Goal: Task Accomplishment & Management: Manage account settings

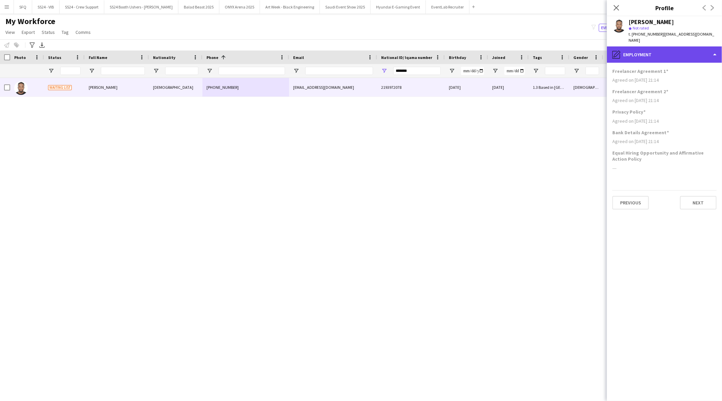
click at [631, 51] on div "pencil4 Employment" at bounding box center [664, 54] width 115 height 16
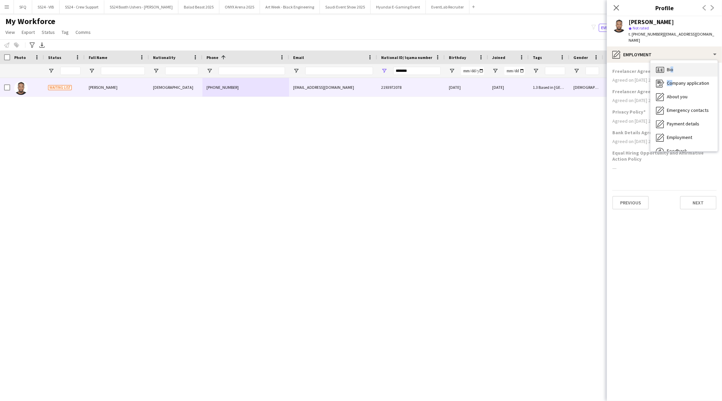
drag, startPoint x: 670, startPoint y: 70, endPoint x: 670, endPoint y: 62, distance: 8.1
click at [670, 62] on div "Bio Bio Company application Company application About you About you Emergency c…" at bounding box center [684, 105] width 67 height 91
click at [670, 66] on span "Bio" at bounding box center [670, 69] width 6 height 6
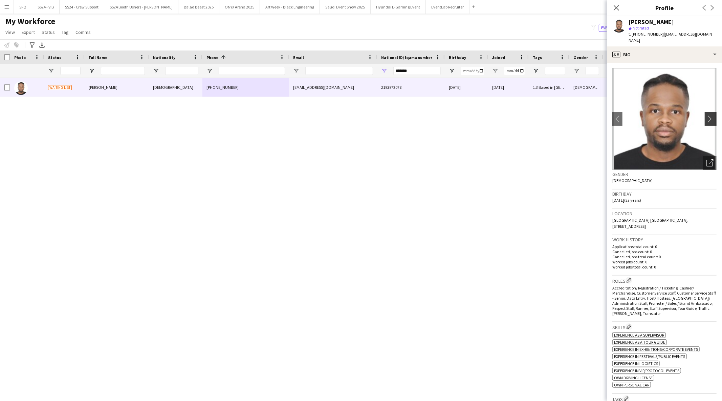
click at [710, 115] on app-icon "chevron-right" at bounding box center [712, 118] width 11 height 7
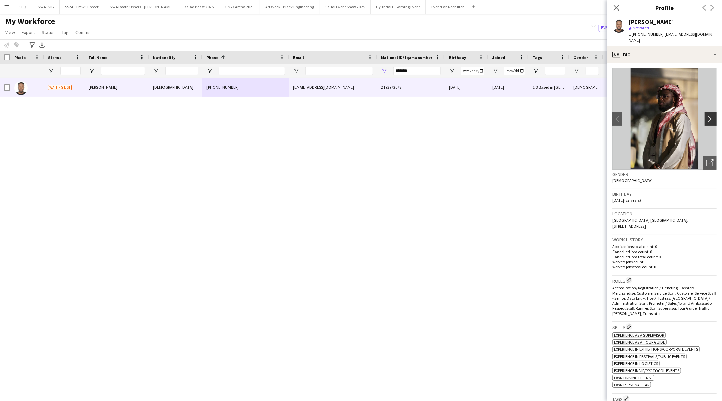
click at [710, 115] on app-icon "chevron-right" at bounding box center [712, 118] width 11 height 7
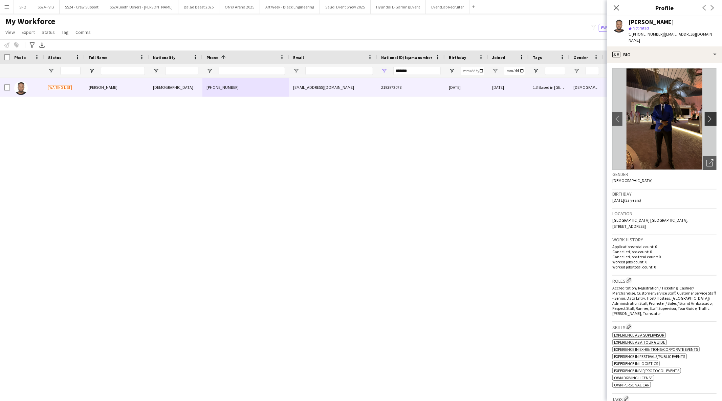
click at [707, 115] on app-icon "chevron-right" at bounding box center [712, 118] width 11 height 7
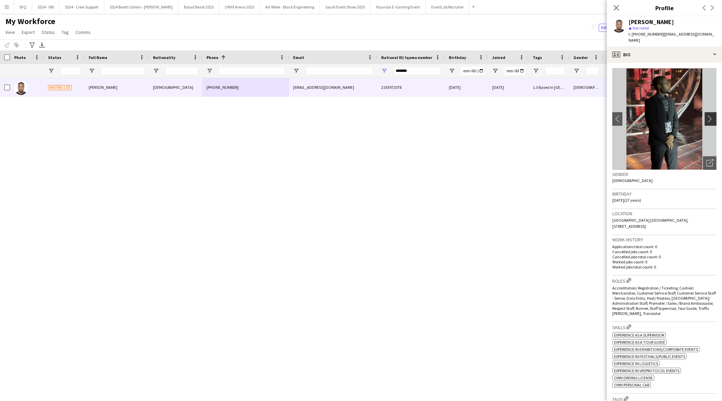
click at [707, 115] on app-icon "chevron-right" at bounding box center [712, 118] width 11 height 7
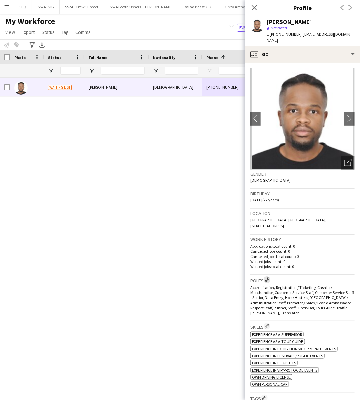
click at [268, 278] on app-icon "Edit crew company roles" at bounding box center [267, 280] width 5 height 5
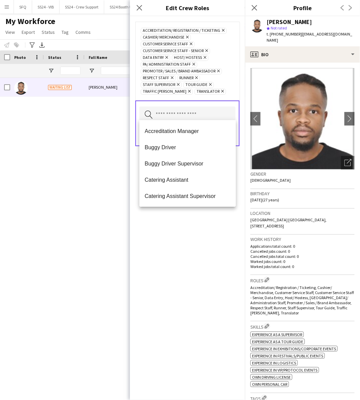
click at [185, 107] on input "text" at bounding box center [188, 115] width 96 height 17
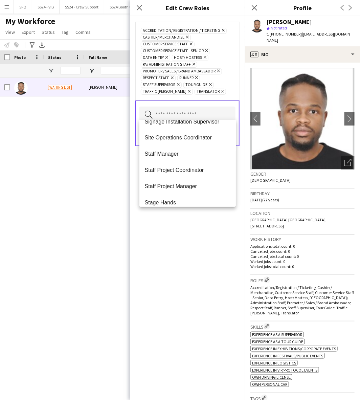
scroll to position [399, 0]
click at [198, 169] on span "Staff Project Coordinator" at bounding box center [188, 171] width 86 height 6
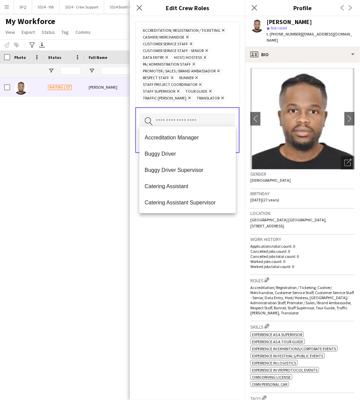
click at [187, 266] on div "Accreditation/ Registration / Ticketing Remove Cashier/ Merchandise Remove Cust…" at bounding box center [187, 208] width 115 height 384
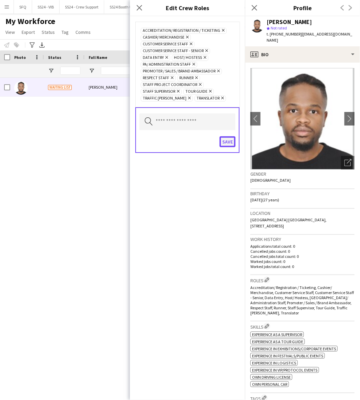
click at [231, 140] on button "Save" at bounding box center [228, 142] width 16 height 11
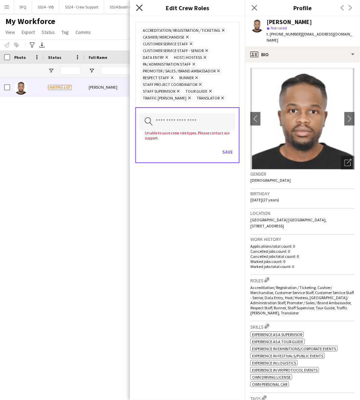
click at [139, 8] on icon at bounding box center [139, 7] width 6 height 6
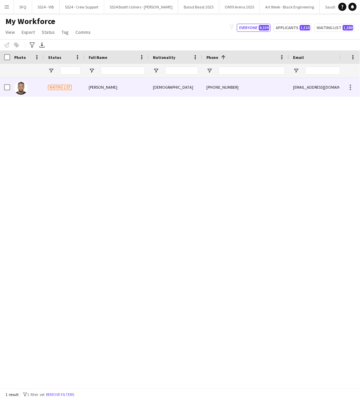
click at [63, 85] on span "Waiting list" at bounding box center [60, 87] width 24 height 5
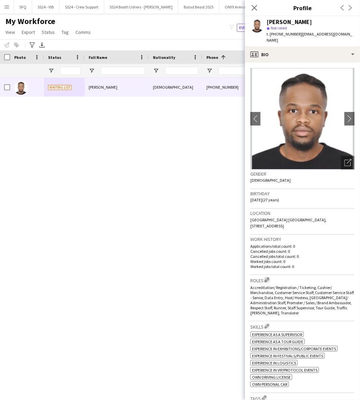
click at [268, 278] on app-icon "Edit crew company roles" at bounding box center [267, 280] width 5 height 5
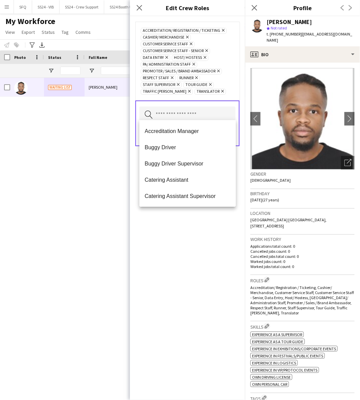
click at [171, 107] on input "text" at bounding box center [188, 115] width 96 height 17
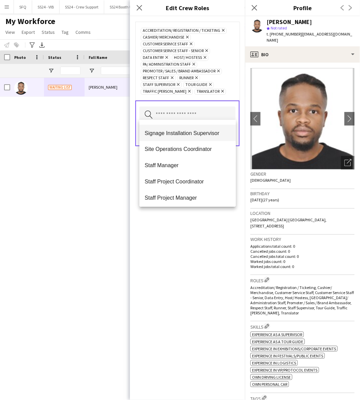
scroll to position [390, 0]
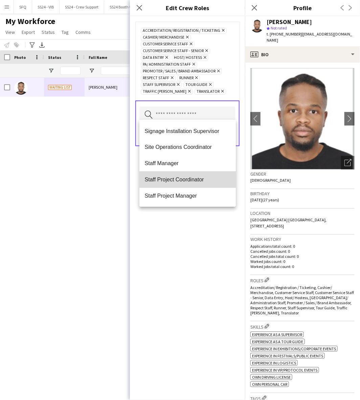
click at [204, 177] on span "Staff Project Coordinator" at bounding box center [188, 180] width 86 height 6
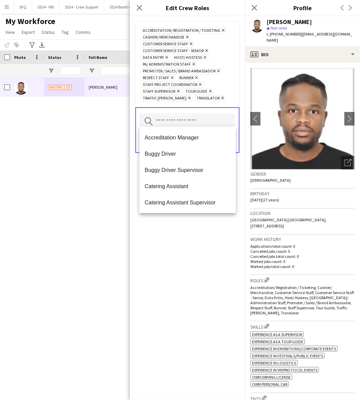
click at [182, 255] on div "Accreditation/ Registration / Ticketing Remove Cashier/ Merchandise Remove Cust…" at bounding box center [187, 208] width 115 height 384
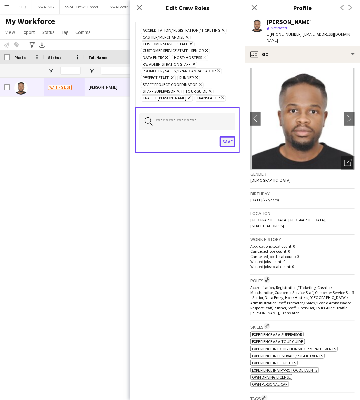
click at [229, 140] on button "Save" at bounding box center [228, 142] width 16 height 11
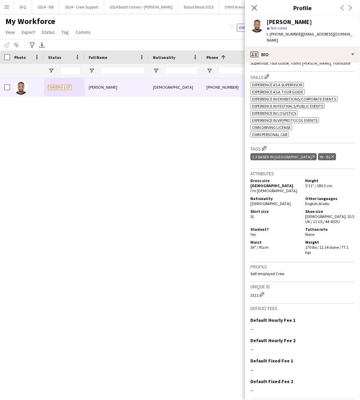
scroll to position [268, 0]
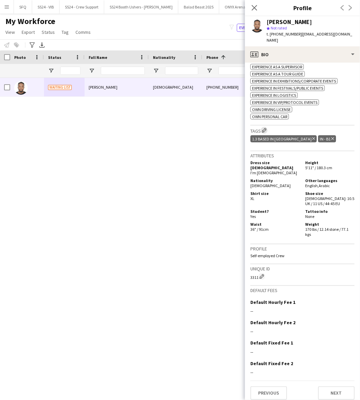
click at [264, 131] on app-icon "Edit crew company tags" at bounding box center [264, 130] width 5 height 5
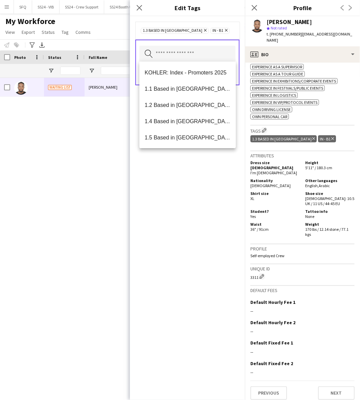
click at [195, 54] on input "text" at bounding box center [188, 54] width 96 height 17
click at [187, 81] on mat-option "1.1 Based in Riyadh" at bounding box center [188, 89] width 97 height 16
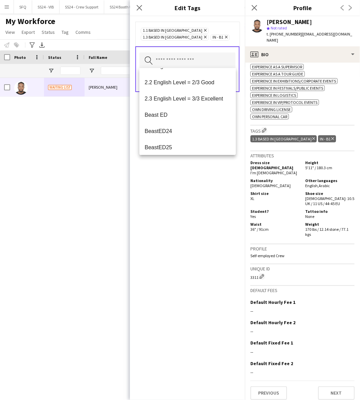
scroll to position [127, 0]
click at [185, 95] on span "2.3 English Level = 3/3 Excellent" at bounding box center [188, 98] width 86 height 6
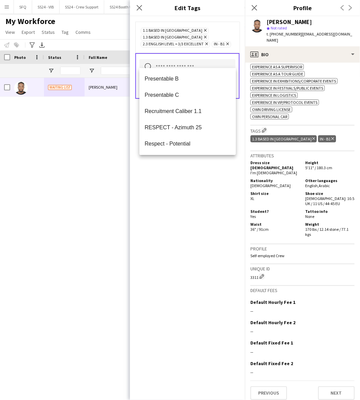
scroll to position [960, 0]
click at [181, 80] on span "Presentable B" at bounding box center [188, 78] width 86 height 6
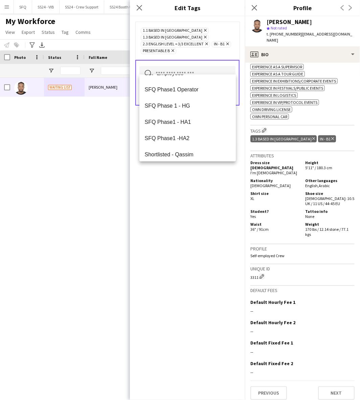
scroll to position [1138, 0]
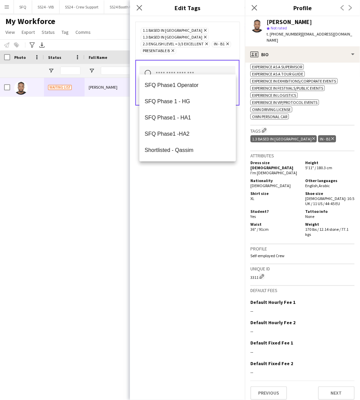
click at [174, 212] on div "1.1 Based in Riyadh Remove 1.3 Based in Jeddah Remove 2.3 English Level = 3/3 E…" at bounding box center [187, 208] width 115 height 384
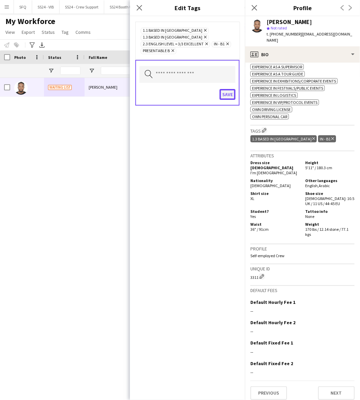
click at [224, 90] on button "Save" at bounding box center [228, 94] width 16 height 11
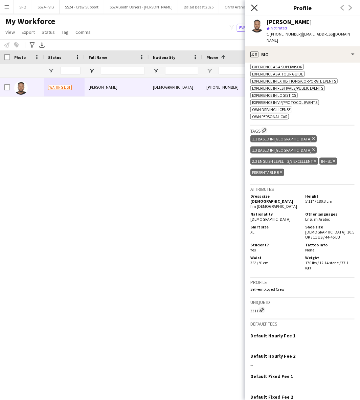
click at [255, 6] on icon "Close pop-in" at bounding box center [254, 7] width 6 height 6
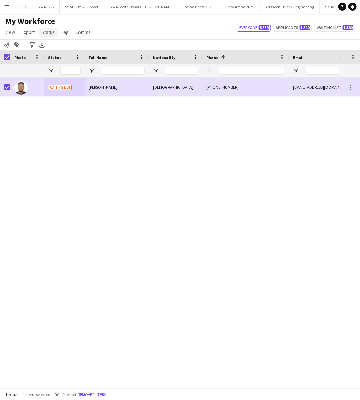
click at [47, 30] on span "Status" at bounding box center [48, 32] width 13 height 6
click at [50, 43] on link "Edit" at bounding box center [62, 47] width 47 height 14
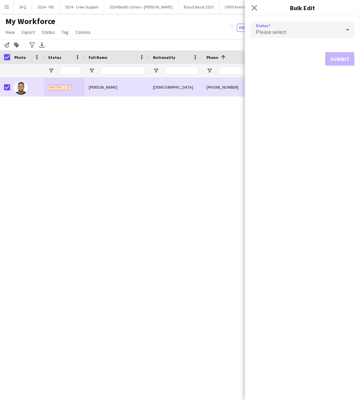
click at [263, 27] on div "Please select" at bounding box center [296, 30] width 91 height 16
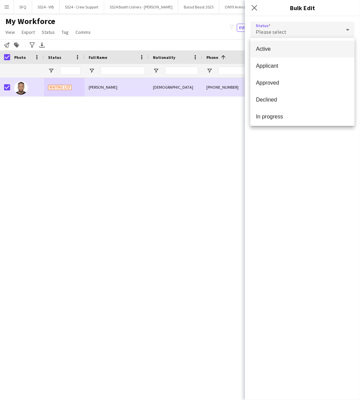
click at [265, 52] on span "Active" at bounding box center [302, 49] width 93 height 6
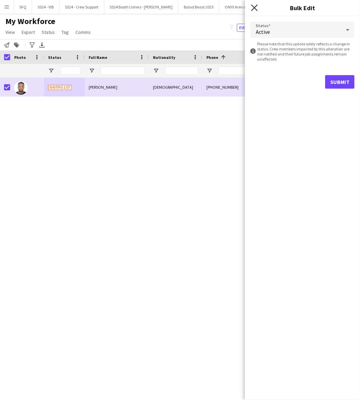
click at [255, 8] on icon at bounding box center [254, 7] width 6 height 6
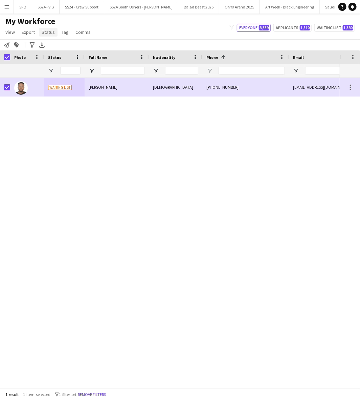
click at [49, 29] on span "Status" at bounding box center [48, 32] width 13 height 6
click at [60, 46] on link "Edit" at bounding box center [62, 47] width 47 height 14
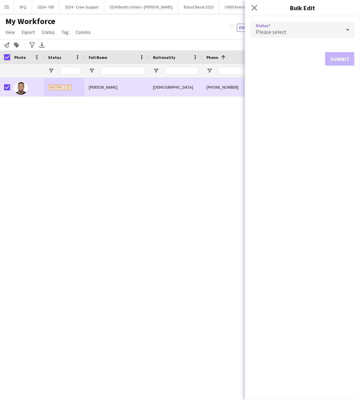
click at [272, 32] on span "Please select" at bounding box center [271, 31] width 31 height 7
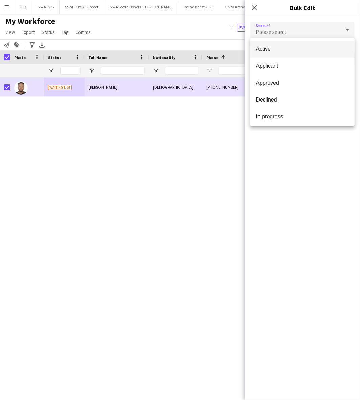
click at [275, 46] on span "Active" at bounding box center [302, 49] width 93 height 6
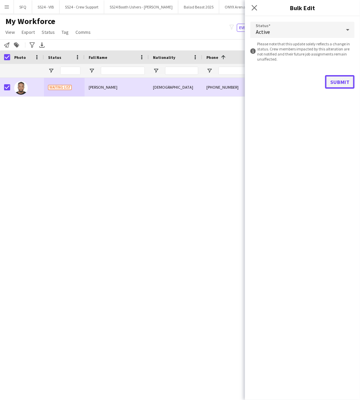
click at [333, 85] on button "Submit" at bounding box center [340, 82] width 29 height 14
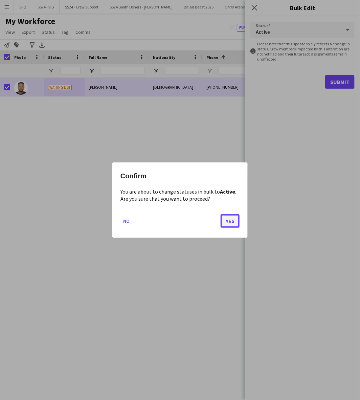
click at [232, 221] on button "Yes" at bounding box center [230, 221] width 19 height 14
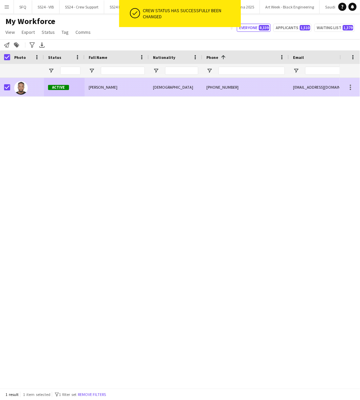
click at [224, 90] on div "[PHONE_NUMBER]" at bounding box center [246, 87] width 87 height 19
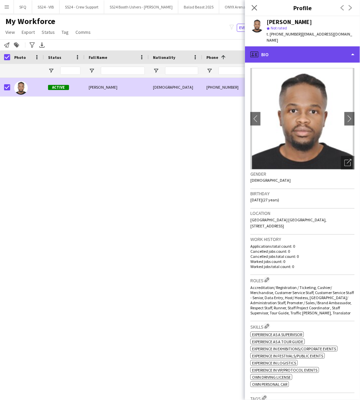
click at [300, 46] on div "profile Bio" at bounding box center [302, 54] width 115 height 16
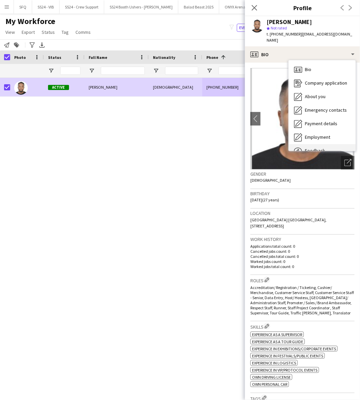
click at [310, 144] on div "Feedback Feedback" at bounding box center [322, 151] width 67 height 14
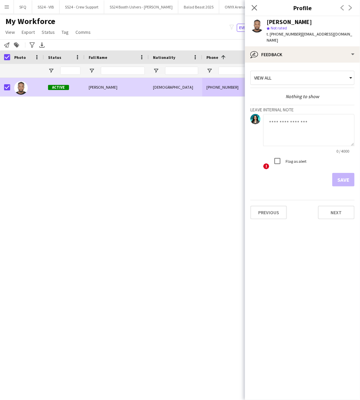
click at [304, 119] on textarea at bounding box center [309, 130] width 91 height 32
type textarea "*"
type textarea "**********"
drag, startPoint x: 290, startPoint y: 116, endPoint x: 259, endPoint y: 116, distance: 31.2
click at [259, 116] on div "**********" at bounding box center [303, 142] width 104 height 56
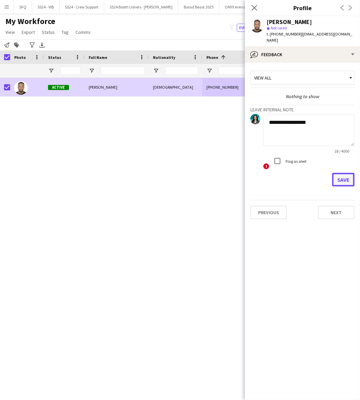
click at [347, 174] on button "Save" at bounding box center [344, 180] width 22 height 14
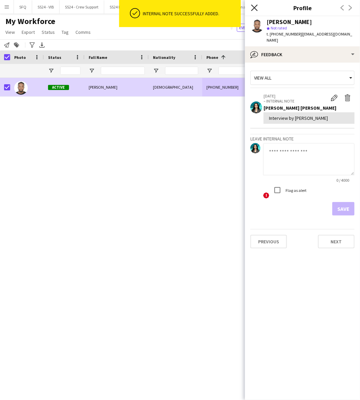
click at [252, 5] on icon at bounding box center [254, 7] width 6 height 6
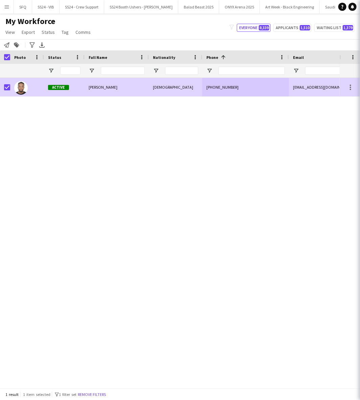
click at [11, 89] on div at bounding box center [27, 87] width 34 height 19
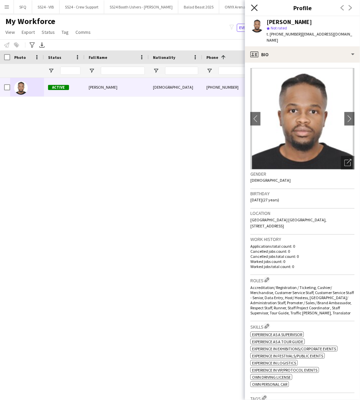
click at [252, 5] on icon at bounding box center [254, 7] width 6 height 6
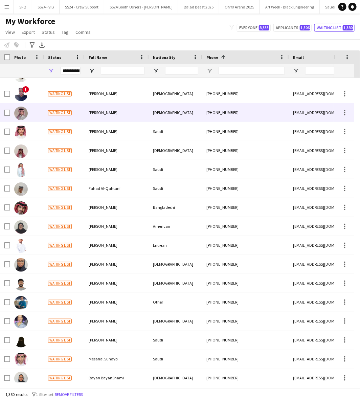
scroll to position [298, 0]
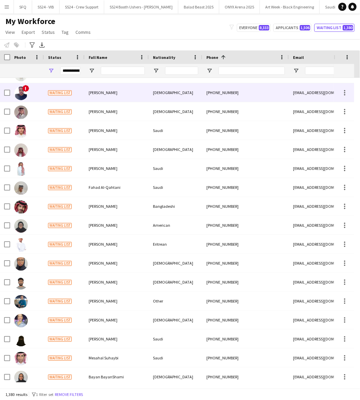
click at [113, 99] on div "[PERSON_NAME]" at bounding box center [117, 92] width 64 height 19
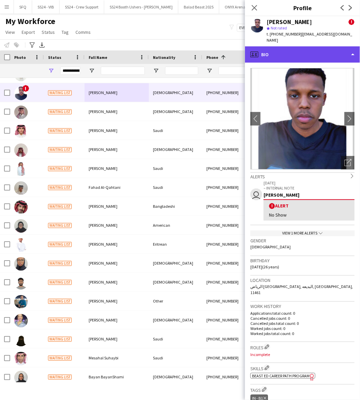
click at [293, 47] on div "profile Bio" at bounding box center [302, 54] width 115 height 16
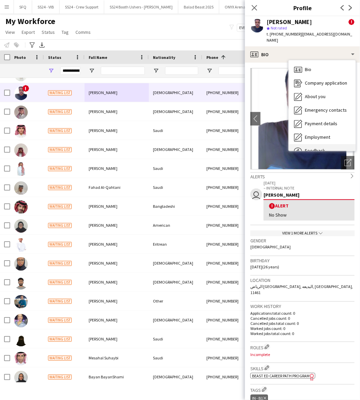
click at [297, 147] on icon "Feedback" at bounding box center [298, 151] width 8 height 8
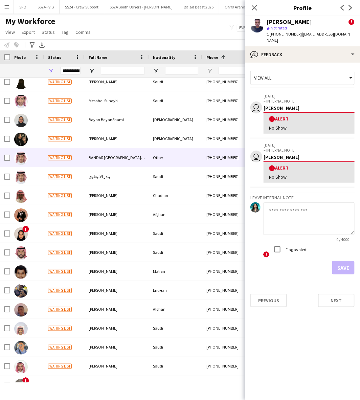
scroll to position [556, 0]
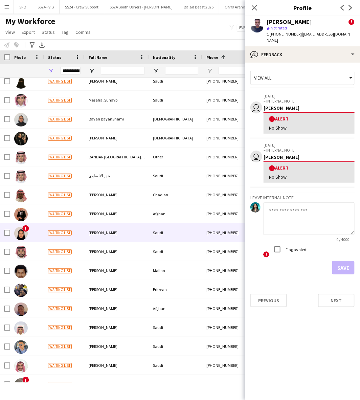
click at [59, 225] on div "Waiting list" at bounding box center [64, 233] width 41 height 19
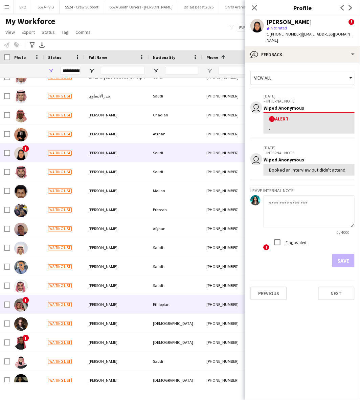
scroll to position [735, 0]
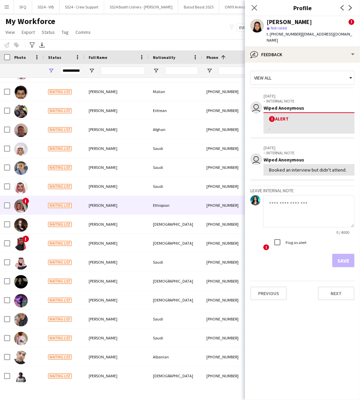
click at [59, 210] on div "Waiting list" at bounding box center [64, 205] width 41 height 19
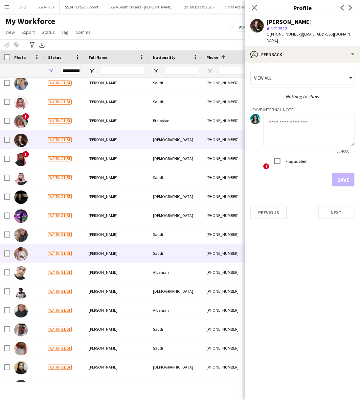
scroll to position [0, 0]
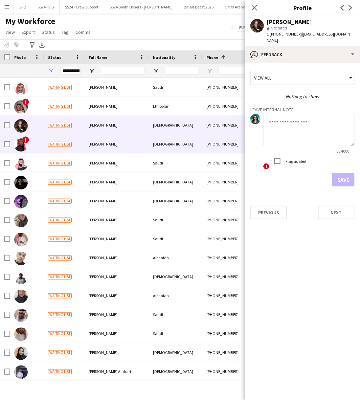
click at [57, 147] on span "Waiting list" at bounding box center [60, 144] width 24 height 5
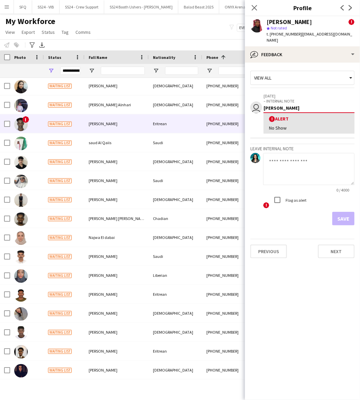
click at [45, 125] on div "Waiting list" at bounding box center [64, 123] width 41 height 19
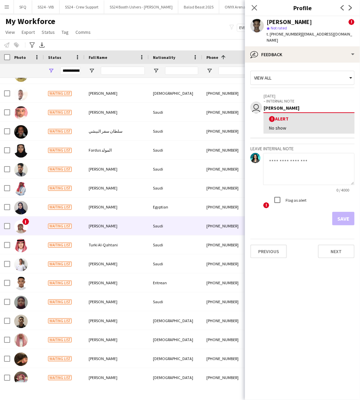
click at [41, 223] on div "!" at bounding box center [27, 226] width 34 height 19
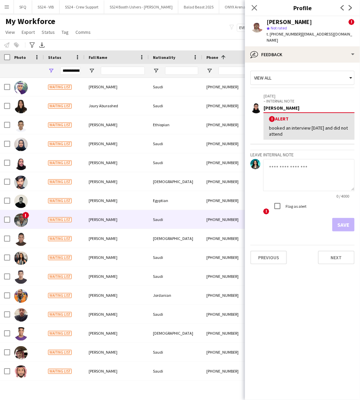
click at [41, 223] on div "!" at bounding box center [27, 219] width 34 height 19
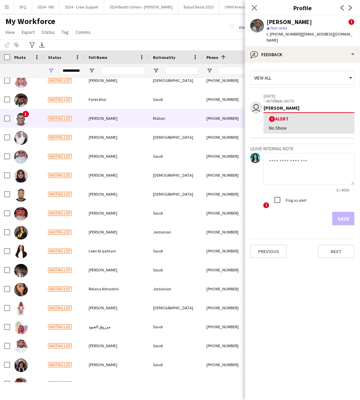
click at [49, 120] on span "Waiting list" at bounding box center [60, 118] width 24 height 5
